Goal: Task Accomplishment & Management: Manage account settings

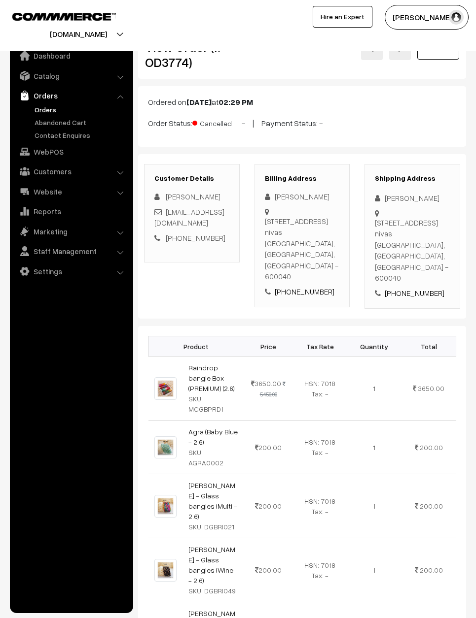
click at [433, 53] on link "Go Back" at bounding box center [438, 49] width 42 height 22
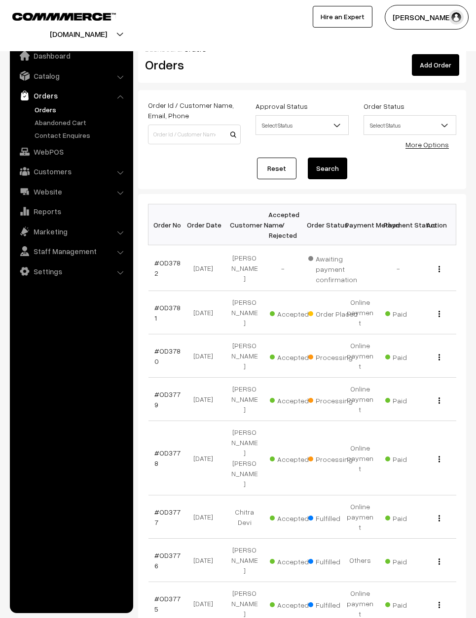
click at [165, 306] on link "#OD3781" at bounding box center [167, 313] width 26 height 19
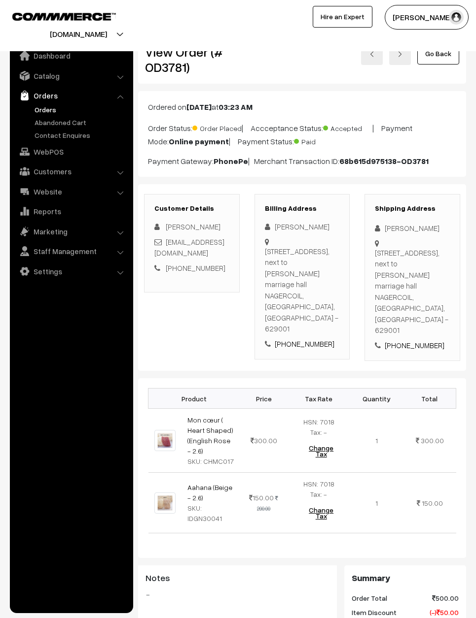
scroll to position [11, 0]
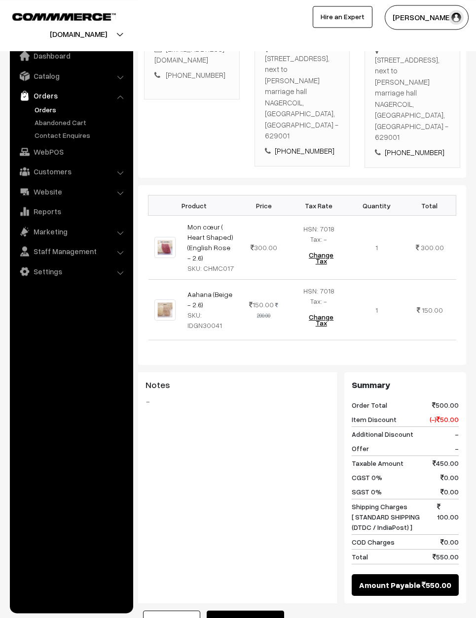
click at [274, 611] on button "Mark as Processing" at bounding box center [244, 622] width 77 height 22
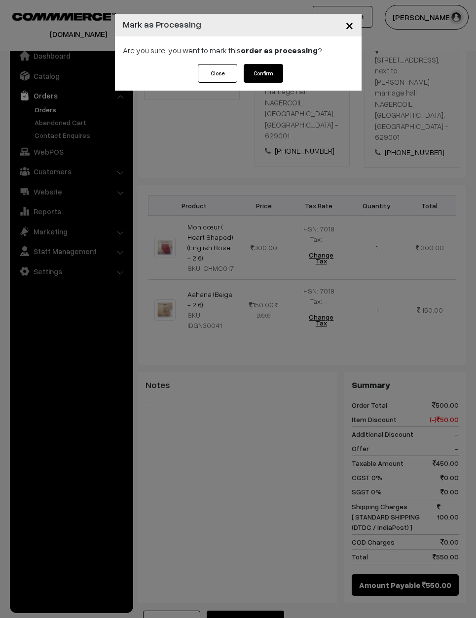
click at [275, 71] on button "Confirm" at bounding box center [262, 73] width 39 height 19
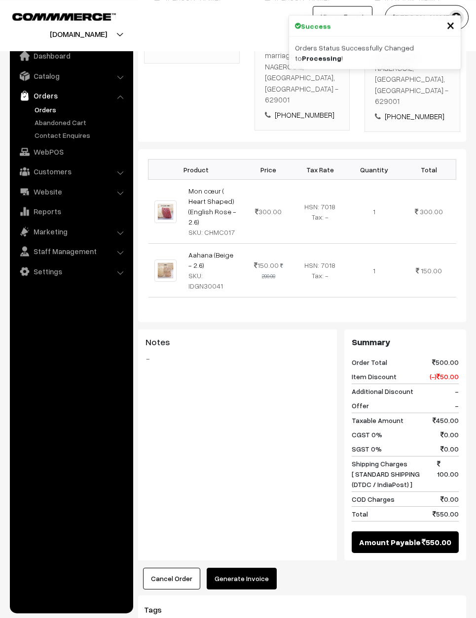
click at [254, 568] on button "Generate Invoice" at bounding box center [241, 579] width 70 height 22
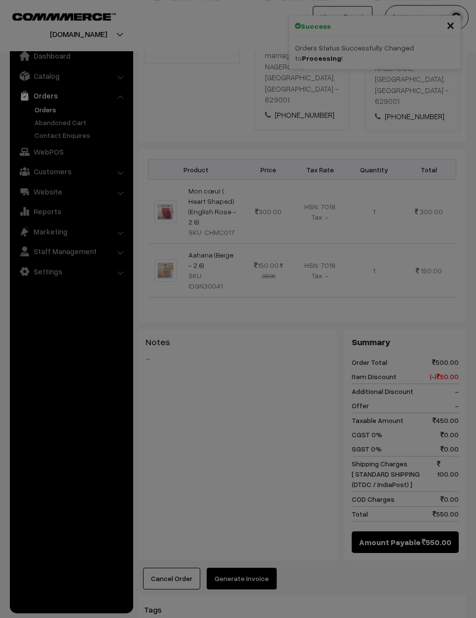
scroll to position [241, 0]
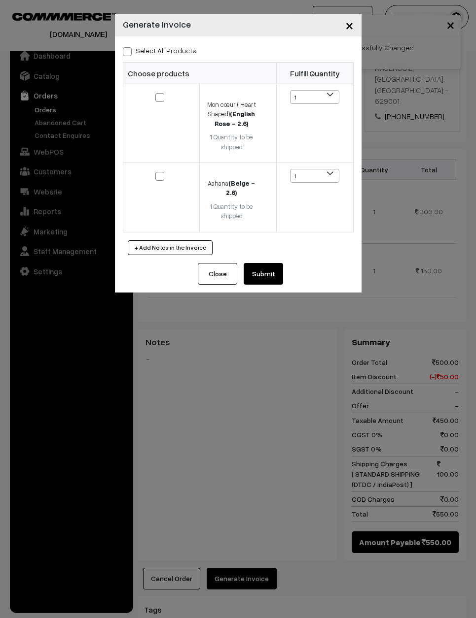
click at [131, 42] on div "Select All Products Choose products Fulfill Quantity 1 1 1 1" at bounding box center [238, 149] width 246 height 227
click at [133, 53] on label "Select All Products" at bounding box center [159, 50] width 73 height 10
click at [129, 53] on input "Select All Products" at bounding box center [126, 50] width 6 height 6
checkbox input "true"
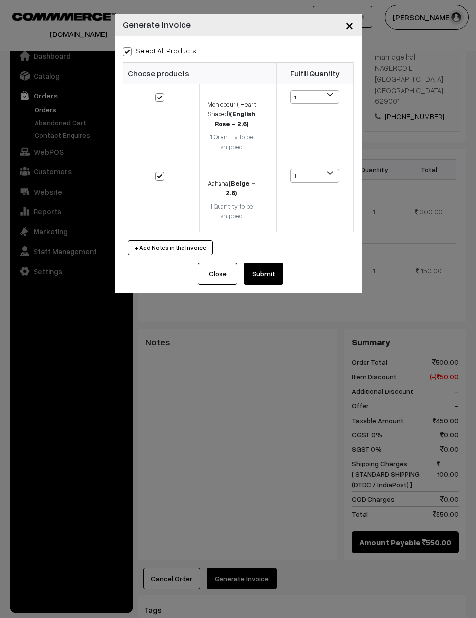
checkbox input "true"
click at [264, 268] on button "Submit" at bounding box center [262, 274] width 39 height 22
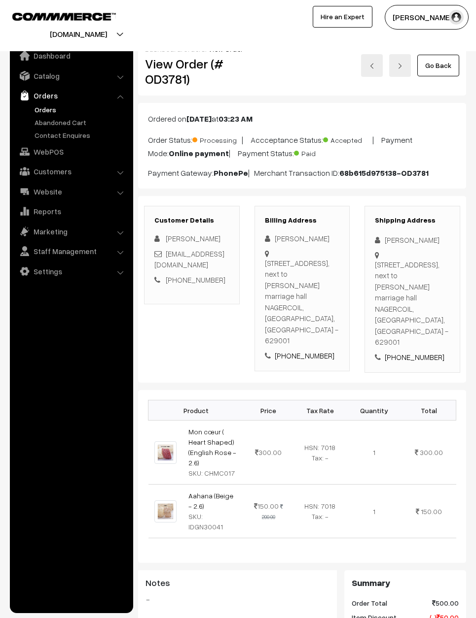
scroll to position [280, 0]
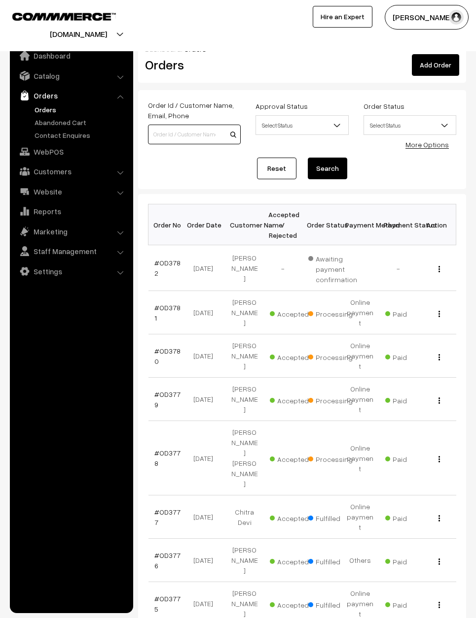
click at [192, 129] on input at bounding box center [194, 135] width 93 height 20
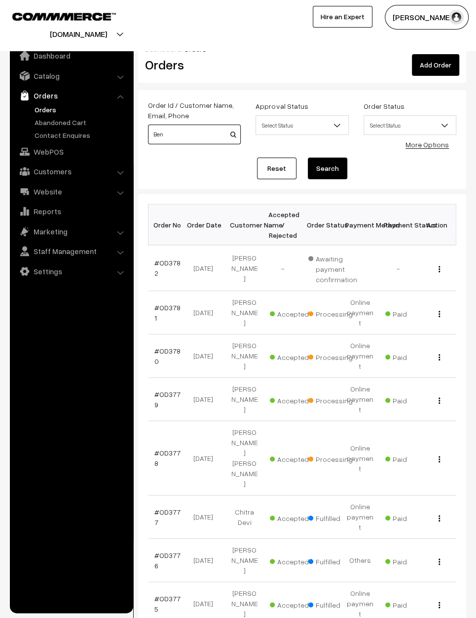
type input "Ben"
click at [272, 170] on link "Reset" at bounding box center [276, 169] width 39 height 22
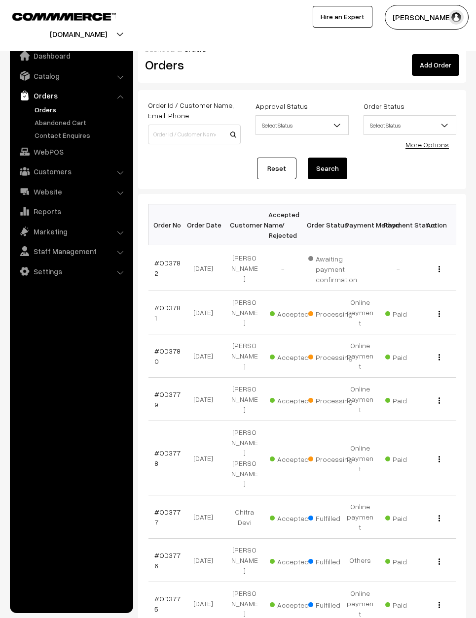
click at [279, 164] on link "Reset" at bounding box center [276, 169] width 39 height 22
click at [168, 128] on input at bounding box center [194, 135] width 93 height 20
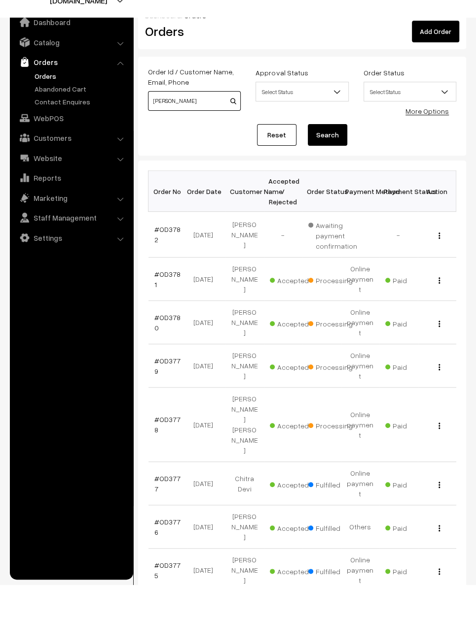
type input "Benita"
click at [444, 307] on div "View" at bounding box center [436, 312] width 27 height 10
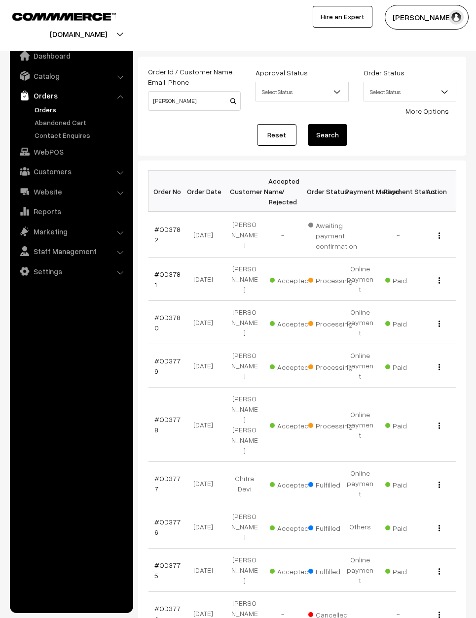
click at [438, 276] on button "button" at bounding box center [439, 280] width 2 height 8
click at [404, 284] on link "View" at bounding box center [395, 294] width 84 height 22
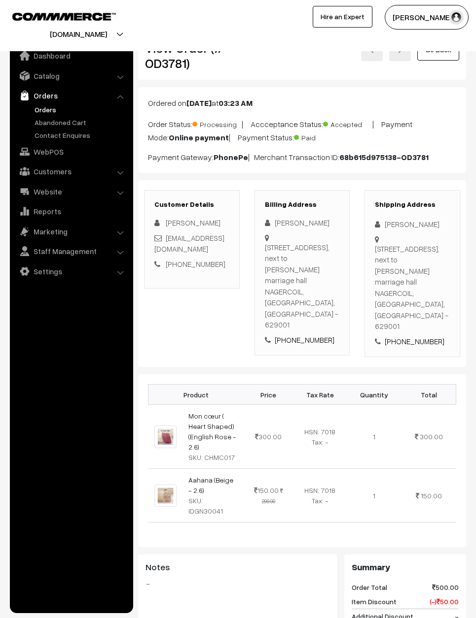
scroll to position [40, 0]
